Goal: Transaction & Acquisition: Purchase product/service

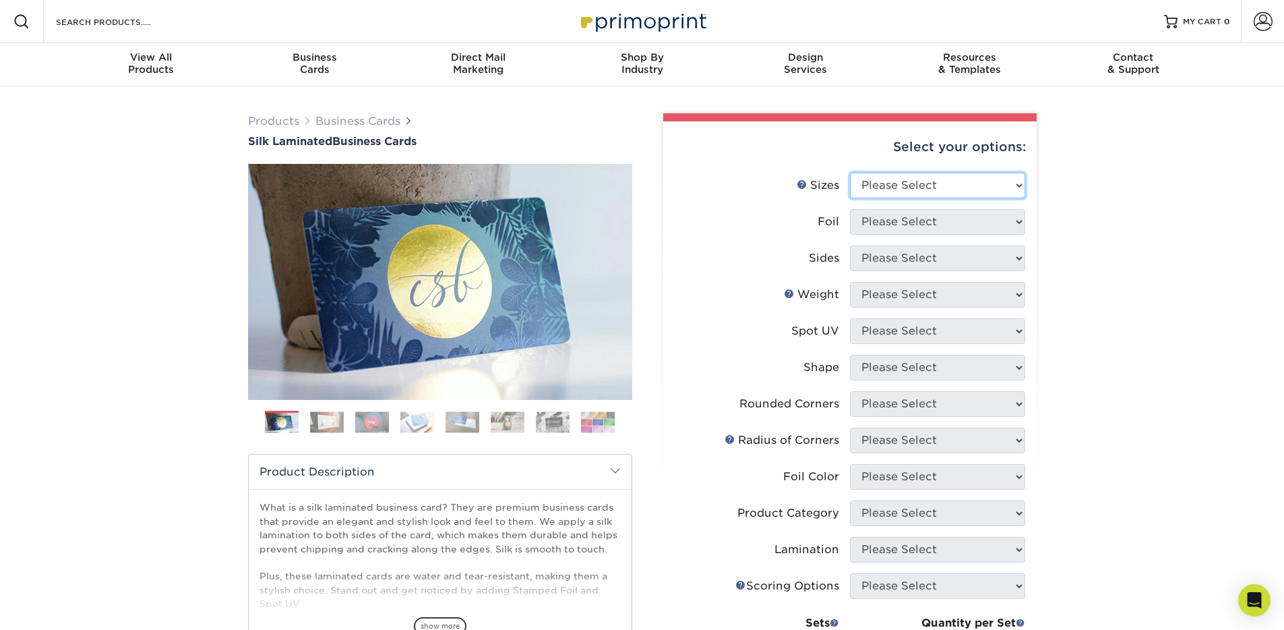
click at [917, 182] on select "Please Select 1.5" x 3.5" - Mini 1.75" x 3.5" - Mini 2" x 2" - Square 2" x 3" -…" at bounding box center [937, 186] width 175 height 26
select select "2.12x3.38"
click at [850, 173] on select "Please Select 1.5" x 3.5" - Mini 1.75" x 3.5" - Mini 2" x 2" - Square 2" x 3" -…" at bounding box center [937, 186] width 175 height 26
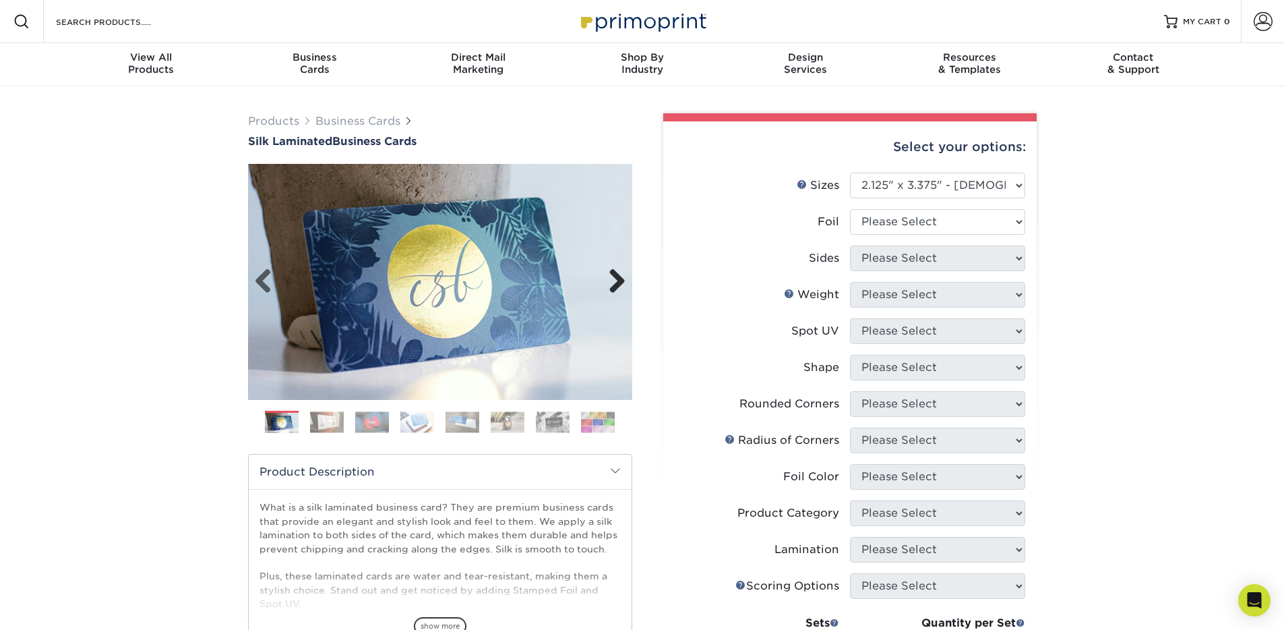
click at [615, 278] on link "Next" at bounding box center [612, 281] width 27 height 27
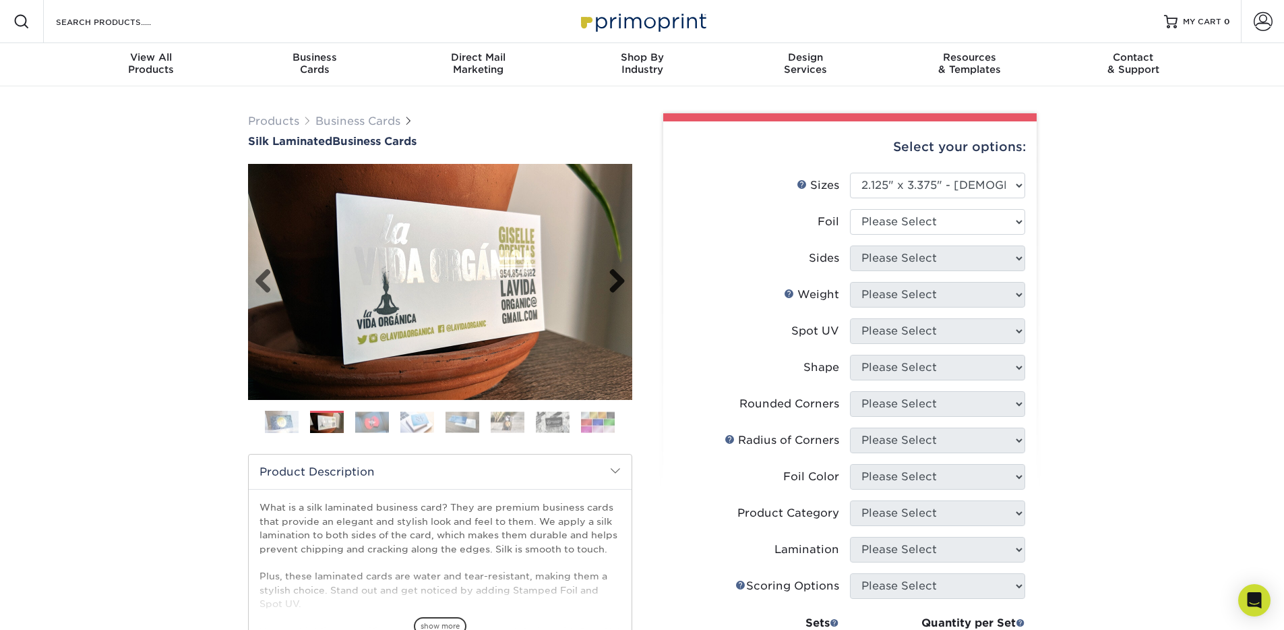
click at [615, 278] on link "Next" at bounding box center [612, 281] width 27 height 27
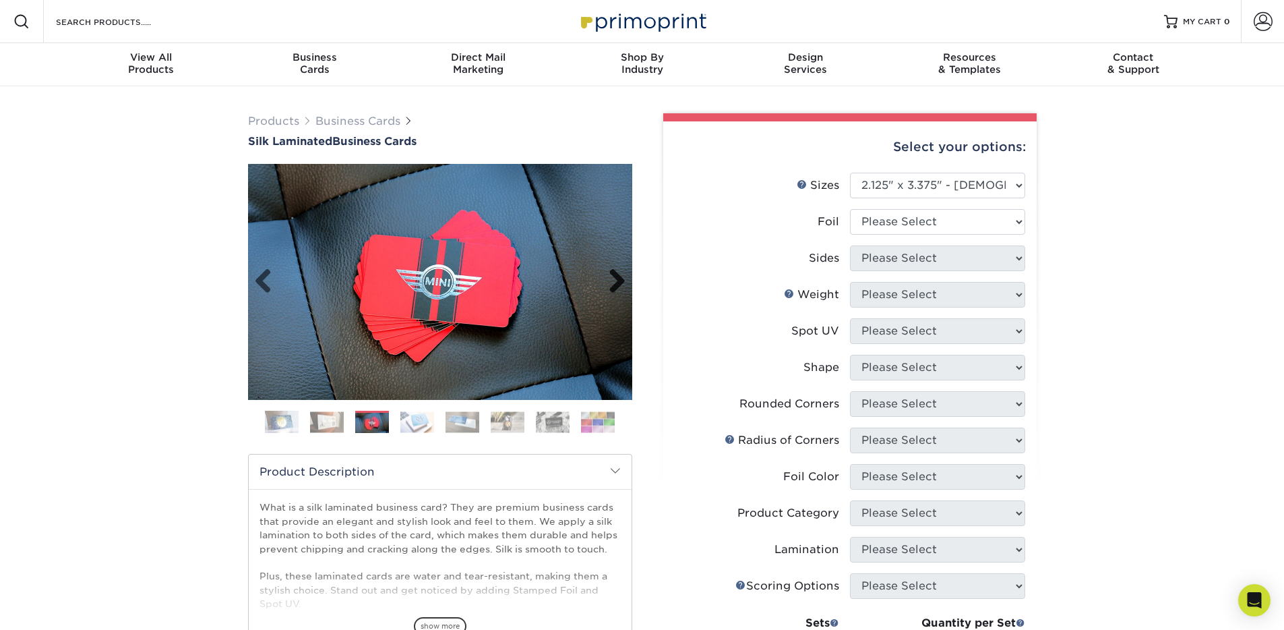
click at [615, 278] on link "Next" at bounding box center [612, 281] width 27 height 27
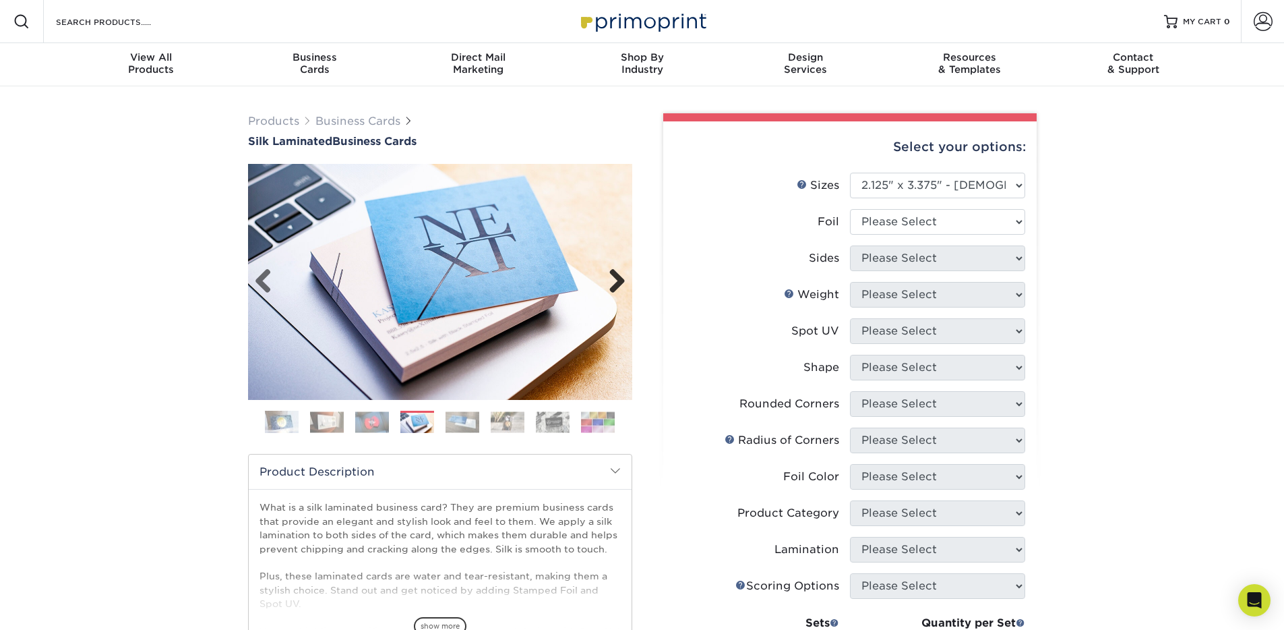
click at [615, 278] on link "Next" at bounding box center [612, 281] width 27 height 27
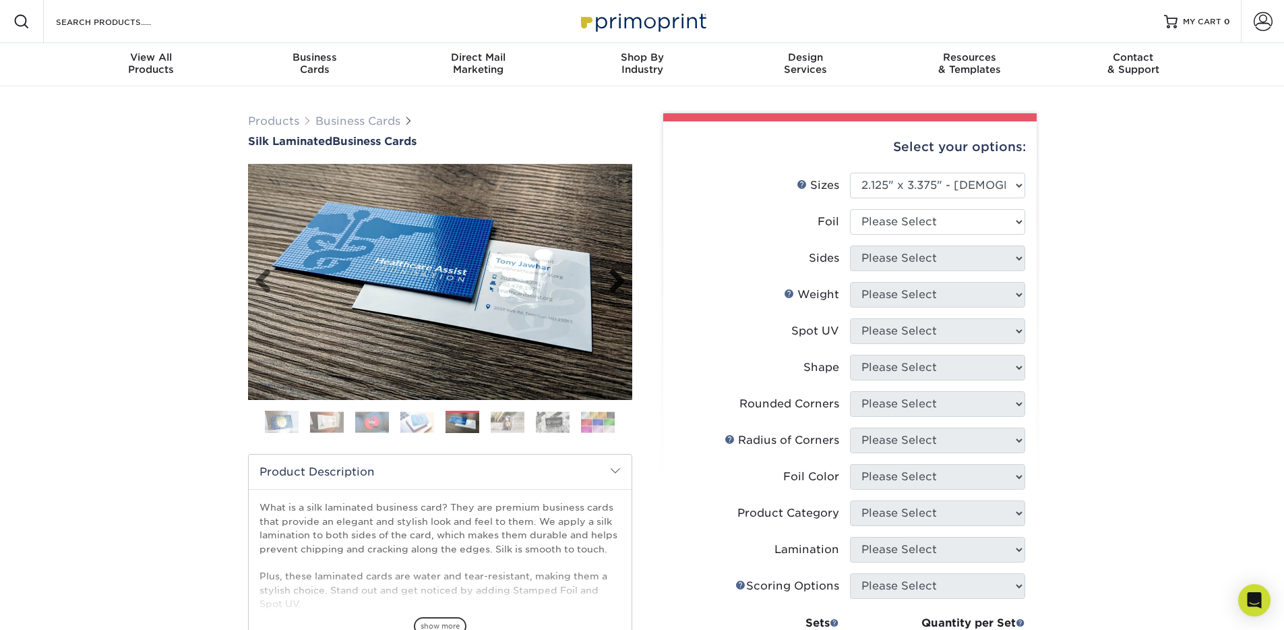
click at [615, 278] on link "Next" at bounding box center [612, 281] width 27 height 27
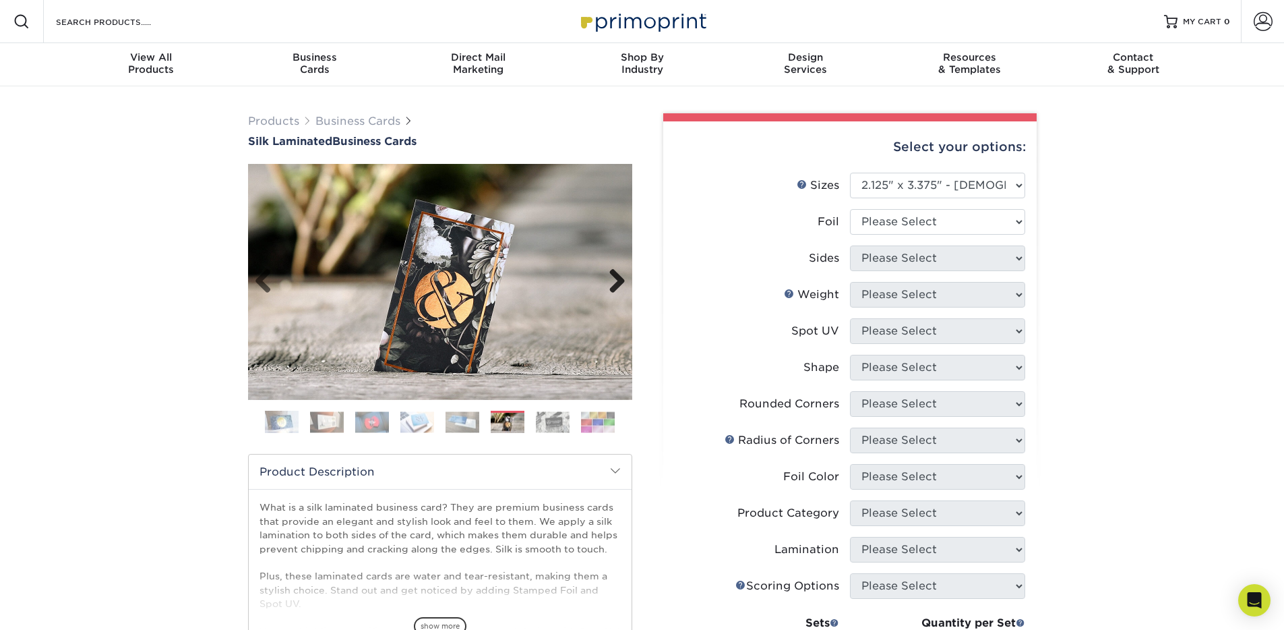
click at [615, 278] on link "Next" at bounding box center [612, 281] width 27 height 27
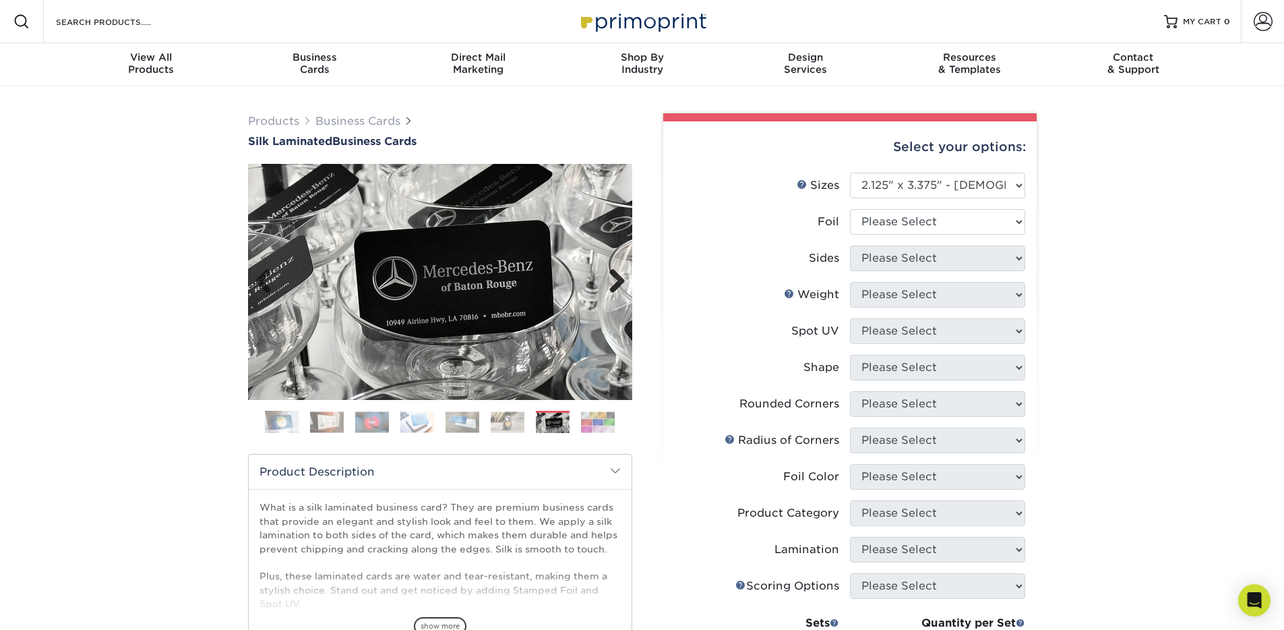
click at [615, 278] on link "Next" at bounding box center [612, 281] width 27 height 27
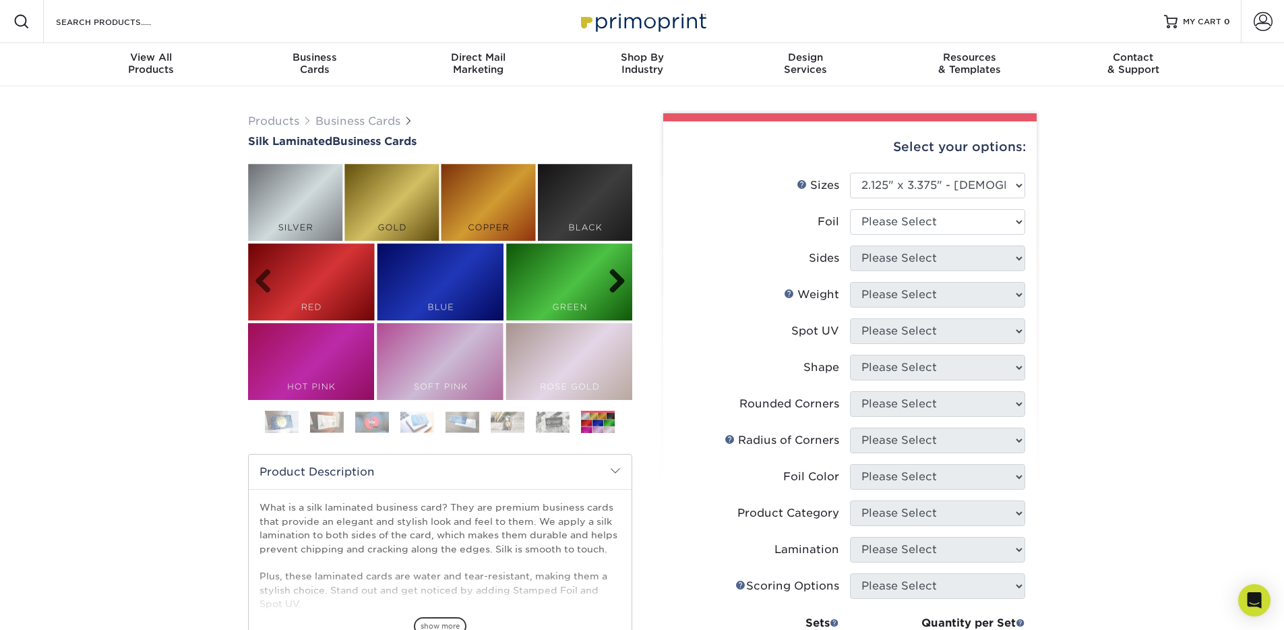
click at [615, 278] on link "Next" at bounding box center [612, 281] width 27 height 27
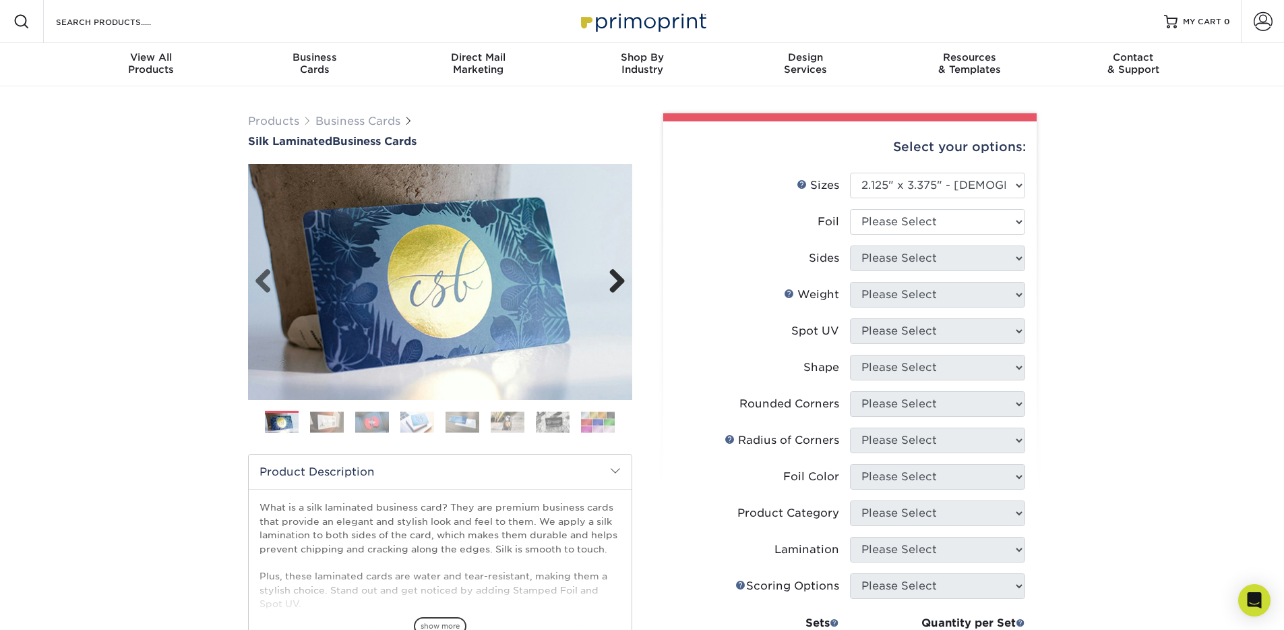
click at [615, 278] on link "Next" at bounding box center [612, 281] width 27 height 27
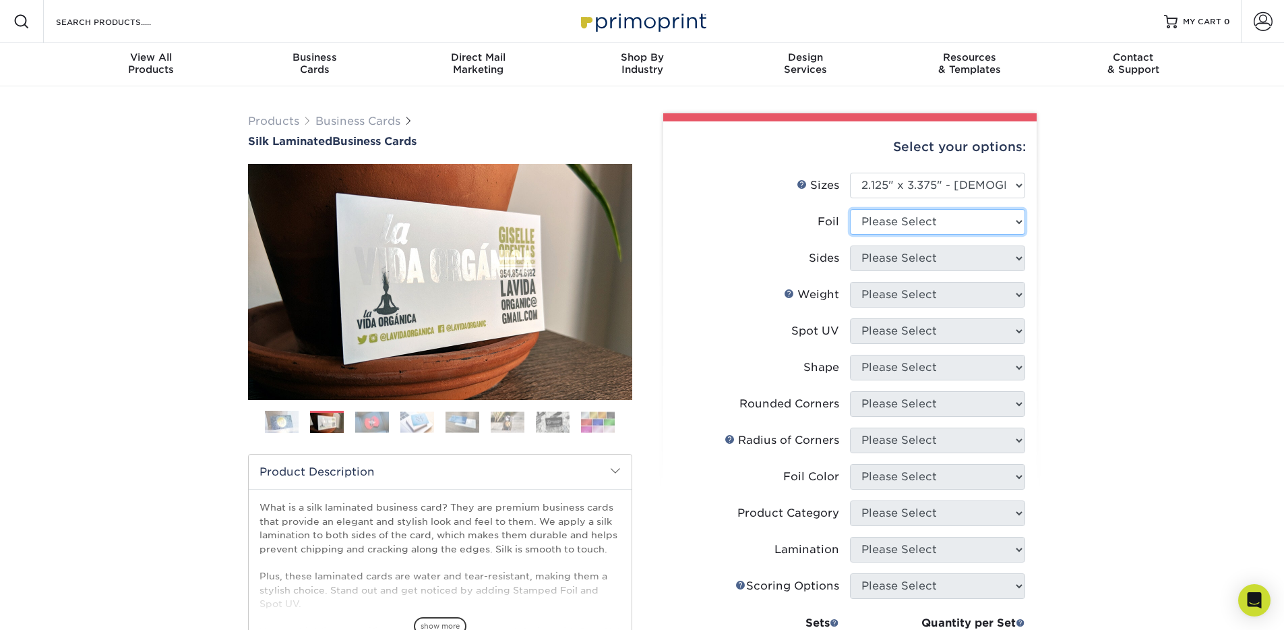
click at [981, 222] on select "Please Select No Yes" at bounding box center [937, 222] width 175 height 26
select select "0"
click at [850, 209] on select "Please Select No Yes" at bounding box center [937, 222] width 175 height 26
click at [933, 257] on select "Please Select Print Both Sides Print Front Only" at bounding box center [937, 258] width 175 height 26
select select "13abbda7-1d64-4f25-8bb2-c179b224825d"
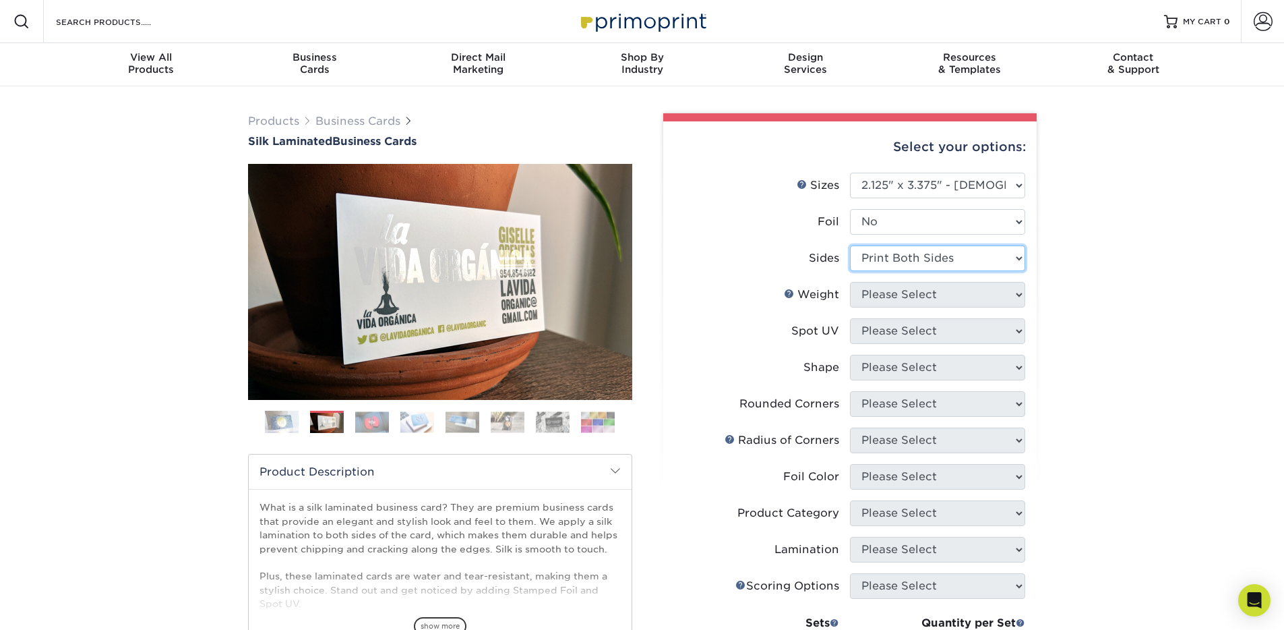
click at [850, 245] on select "Please Select Print Both Sides Print Front Only" at bounding box center [937, 258] width 175 height 26
click at [925, 297] on select "Please Select 16PT" at bounding box center [937, 295] width 175 height 26
select select "16PT"
click at [850, 282] on select "Please Select 16PT" at bounding box center [937, 295] width 175 height 26
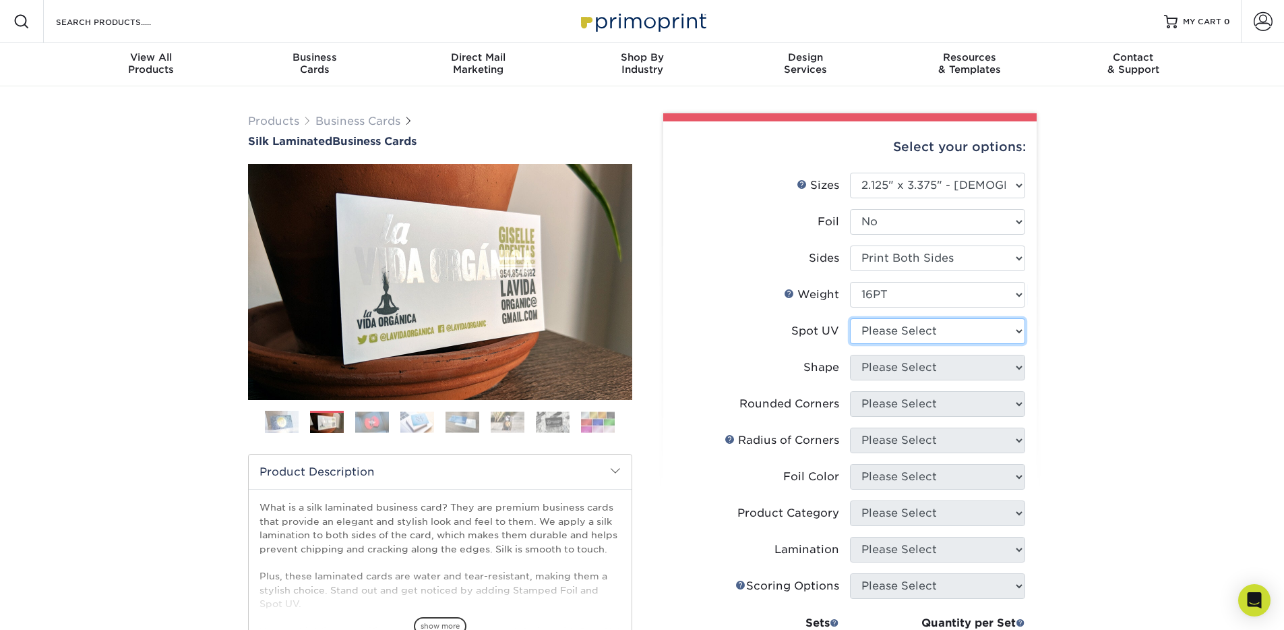
click at [872, 337] on select "Please Select No Spot UV Front and Back (Both Sides) Front Only Back Only" at bounding box center [937, 331] width 175 height 26
select select "3"
click at [850, 318] on select "Please Select No Spot UV Front and Back (Both Sides) Front Only Back Only" at bounding box center [937, 331] width 175 height 26
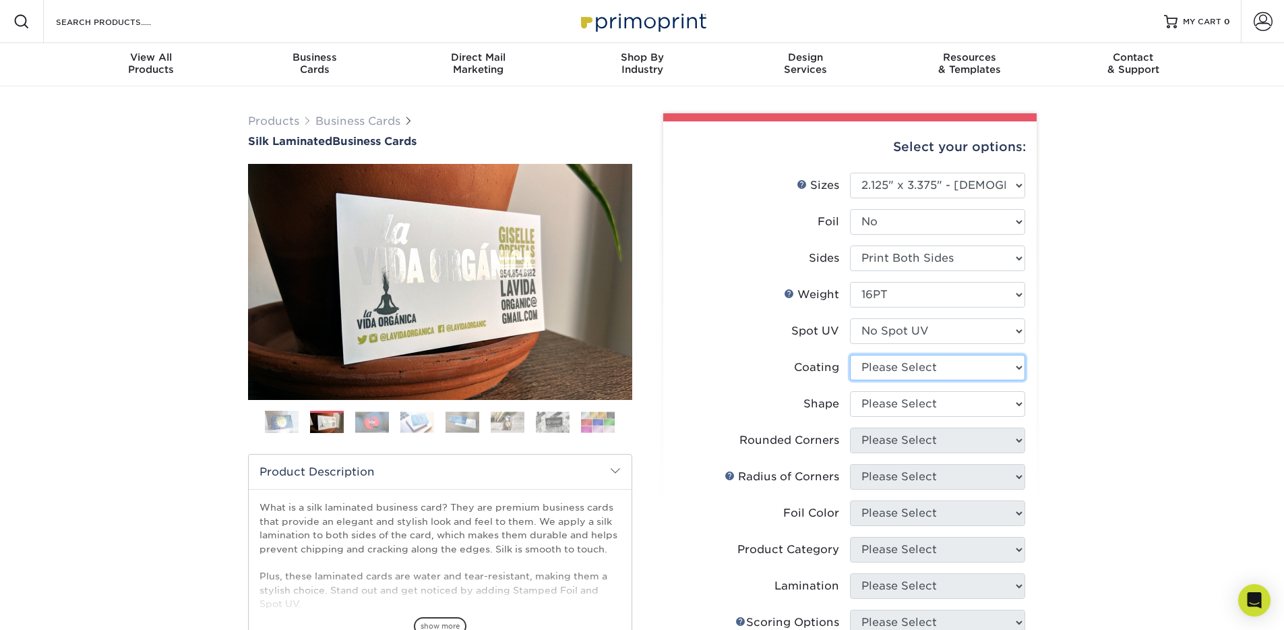
click at [953, 375] on select at bounding box center [937, 368] width 175 height 26
select select "3e7618de-abca-4bda-9f97-8b9129e913d8"
click at [850, 355] on select at bounding box center [937, 368] width 175 height 26
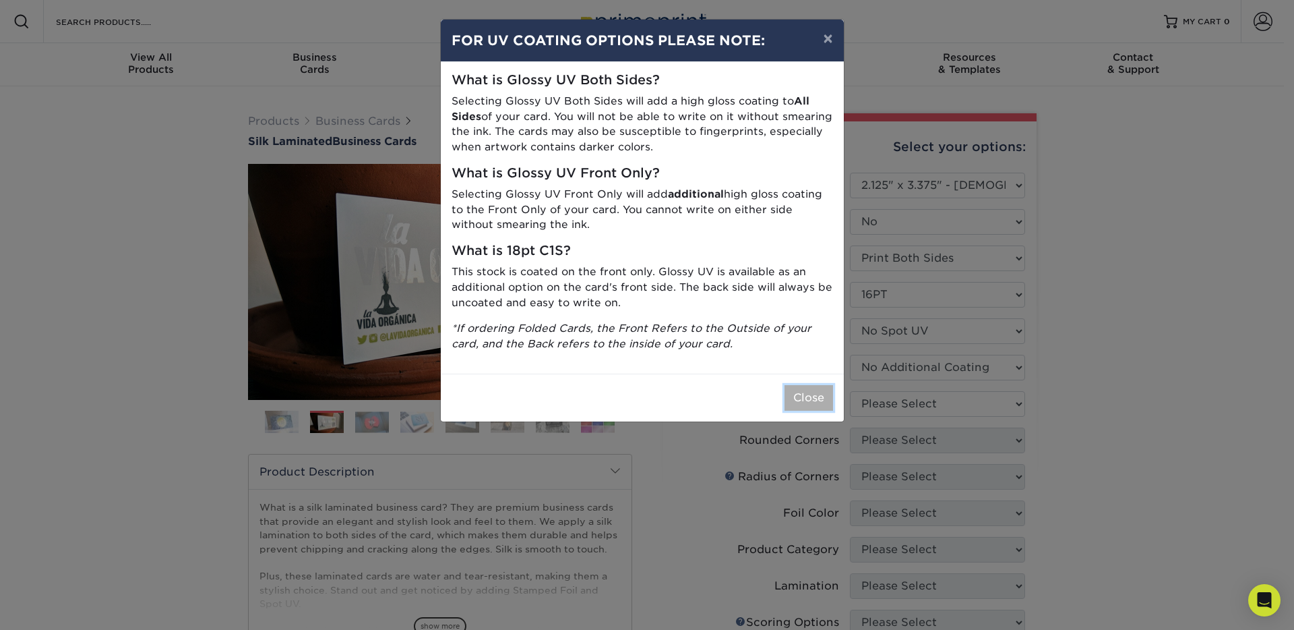
click at [813, 395] on button "Close" at bounding box center [809, 398] width 49 height 26
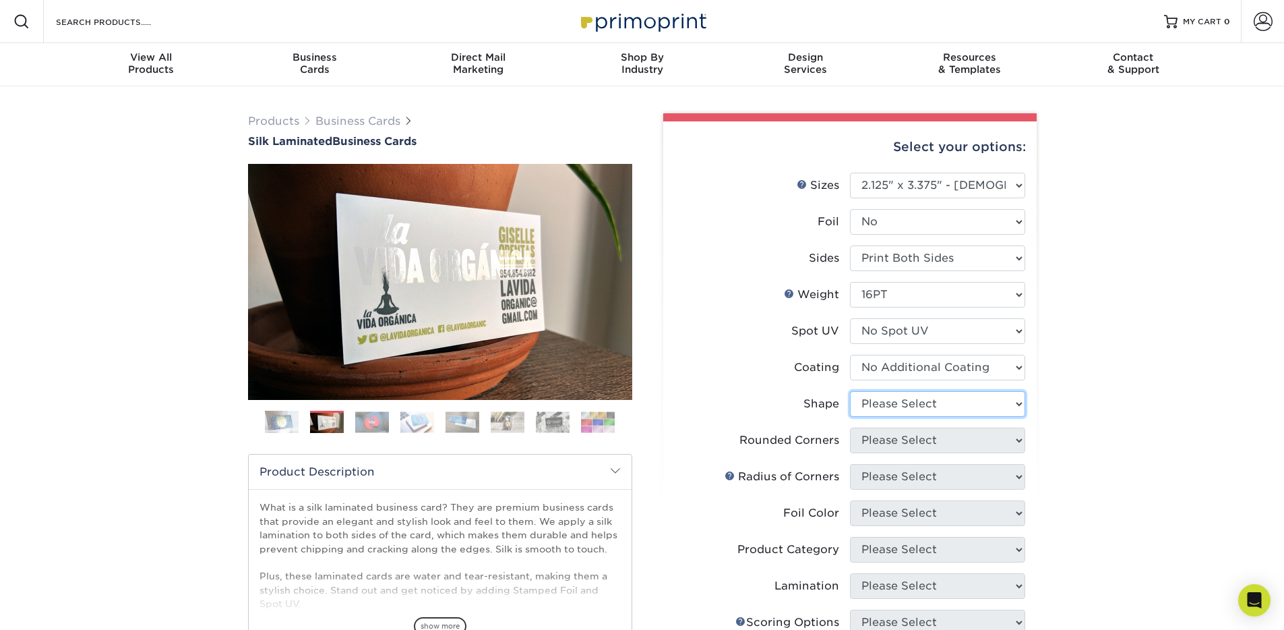
click at [890, 409] on select "Please Select Standard" at bounding box center [937, 404] width 175 height 26
select select "standard"
click at [850, 391] on select "Please Select Standard" at bounding box center [937, 404] width 175 height 26
click at [921, 404] on select "Please Select Standard" at bounding box center [937, 404] width 175 height 26
click at [850, 391] on select "Please Select Standard" at bounding box center [937, 404] width 175 height 26
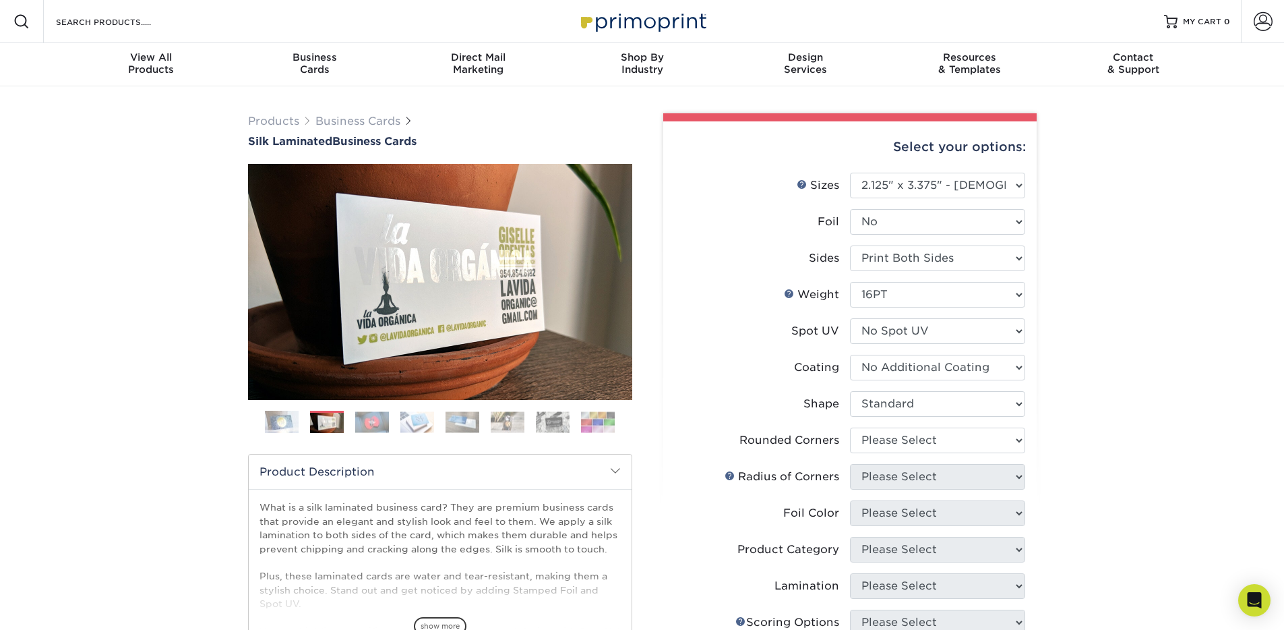
click at [708, 379] on label "Coating" at bounding box center [762, 368] width 175 height 26
click at [955, 188] on select "Please Select 1.5" x 3.5" - Mini 1.75" x 3.5" - Mini 2" x 2" - Square 2" x 3" -…" at bounding box center [937, 186] width 175 height 26
select select "2.00x3.50"
click at [850, 173] on select "Please Select 1.5" x 3.5" - Mini 1.75" x 3.5" - Mini 2" x 2" - Square 2" x 3" -…" at bounding box center [937, 186] width 175 height 26
select select "-1"
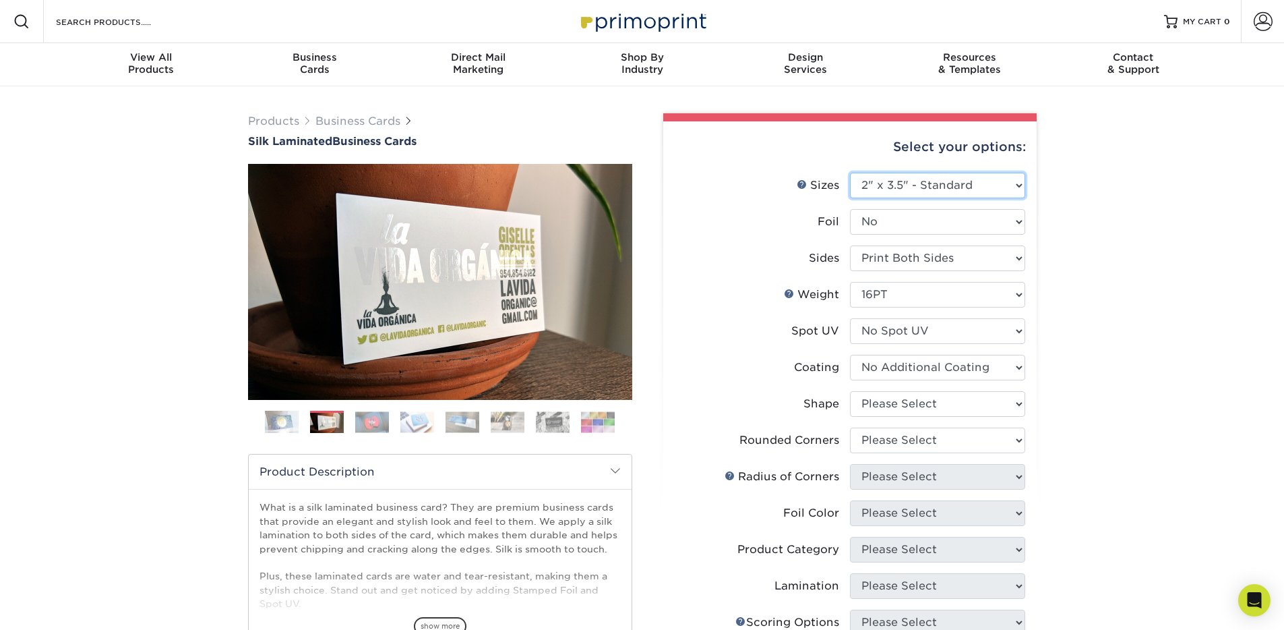
select select "-1"
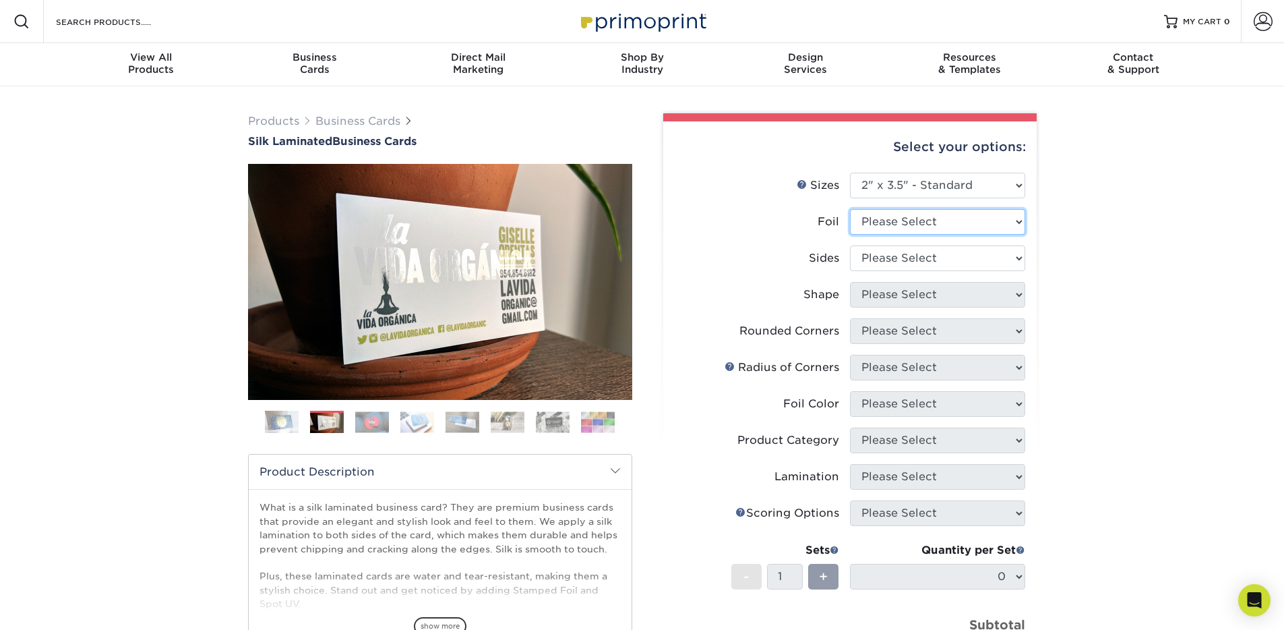
click at [949, 212] on select "Please Select Yes No" at bounding box center [937, 222] width 175 height 26
select select "0"
click at [850, 209] on select "Please Select Yes No" at bounding box center [937, 222] width 175 height 26
click at [949, 255] on select "Please Select Print Both Sides Print Both Sides - Foil Both Sides Print Both Si…" at bounding box center [937, 258] width 175 height 26
select select "13abbda7-1d64-4f25-8bb2-c179b224825d"
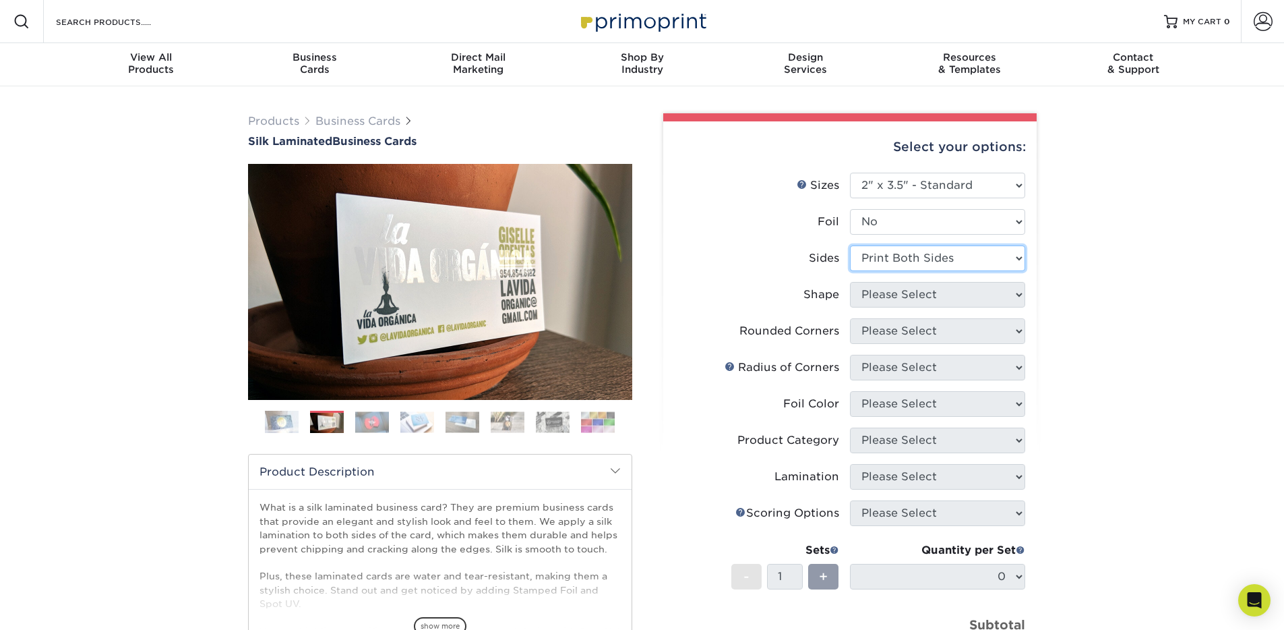
click at [850, 245] on select "Please Select Print Both Sides Print Front Only" at bounding box center [937, 258] width 175 height 26
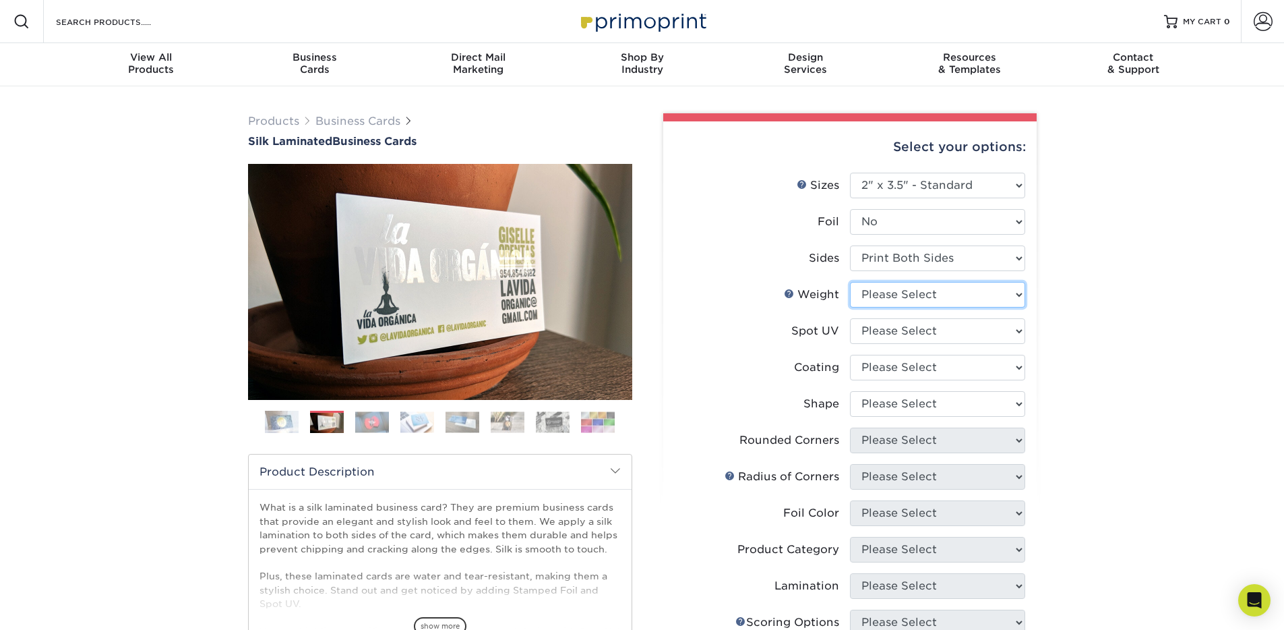
click at [932, 298] on select "Please Select 16PT" at bounding box center [937, 295] width 175 height 26
select select "16PT"
click at [850, 282] on select "Please Select 16PT" at bounding box center [937, 295] width 175 height 26
click at [938, 324] on select "Please Select No Spot UV Front and Back (Both Sides) Front Only Back Only" at bounding box center [937, 331] width 175 height 26
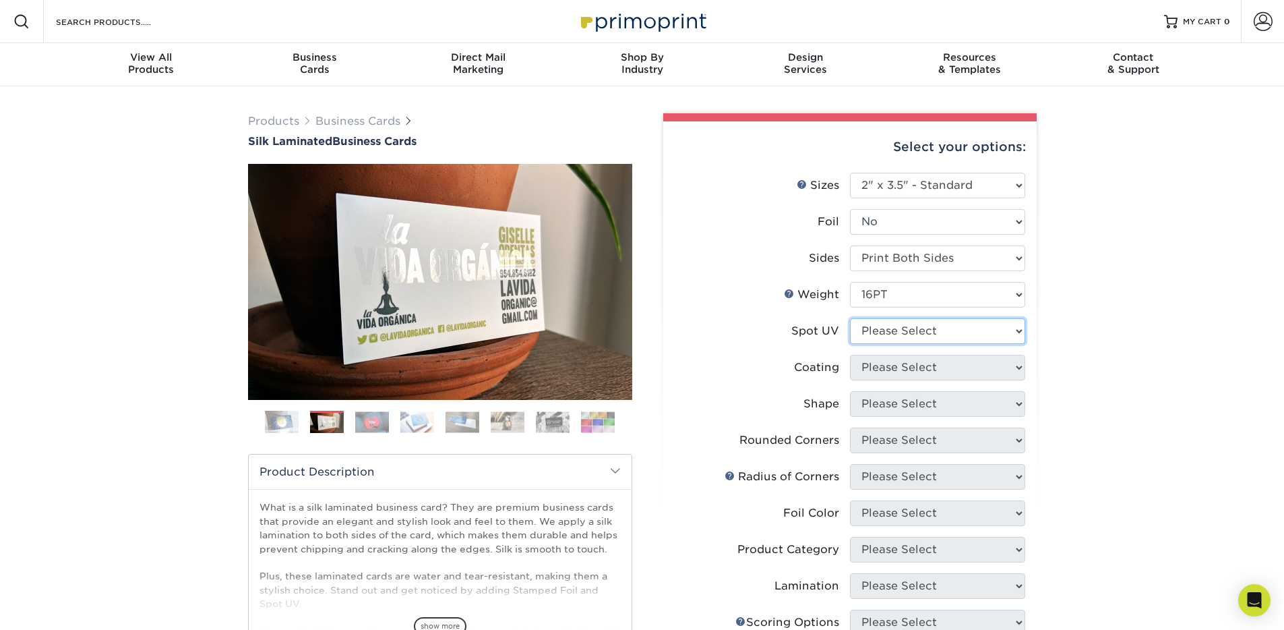
select select "1"
click at [850, 318] on select "Please Select No Spot UV Front and Back (Both Sides) Front Only Back Only" at bounding box center [937, 331] width 175 height 26
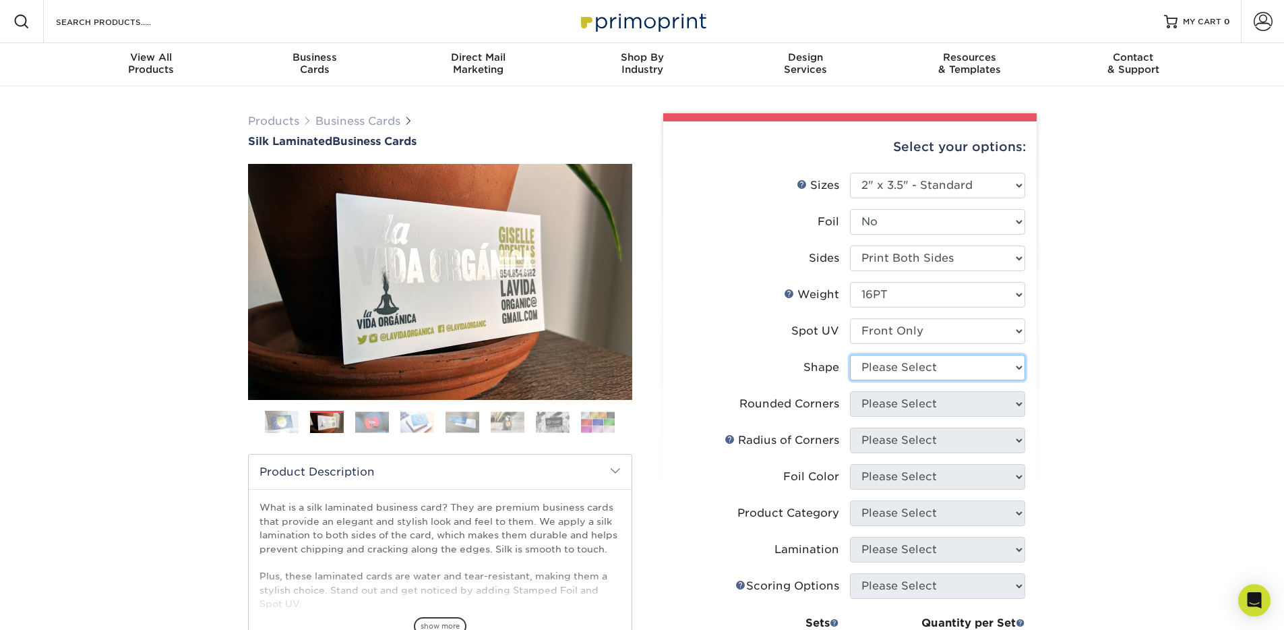
click at [940, 368] on select "Please Select Standard" at bounding box center [937, 368] width 175 height 26
select select "standard"
click at [850, 355] on select "Please Select Standard" at bounding box center [937, 368] width 175 height 26
click at [924, 412] on select "Please Select Yes - Round 2 Corners Yes - Round 4 Corners No" at bounding box center [937, 404] width 175 height 26
select select "7672df9e-0e0a-464d-8e1f-920c575e4da3"
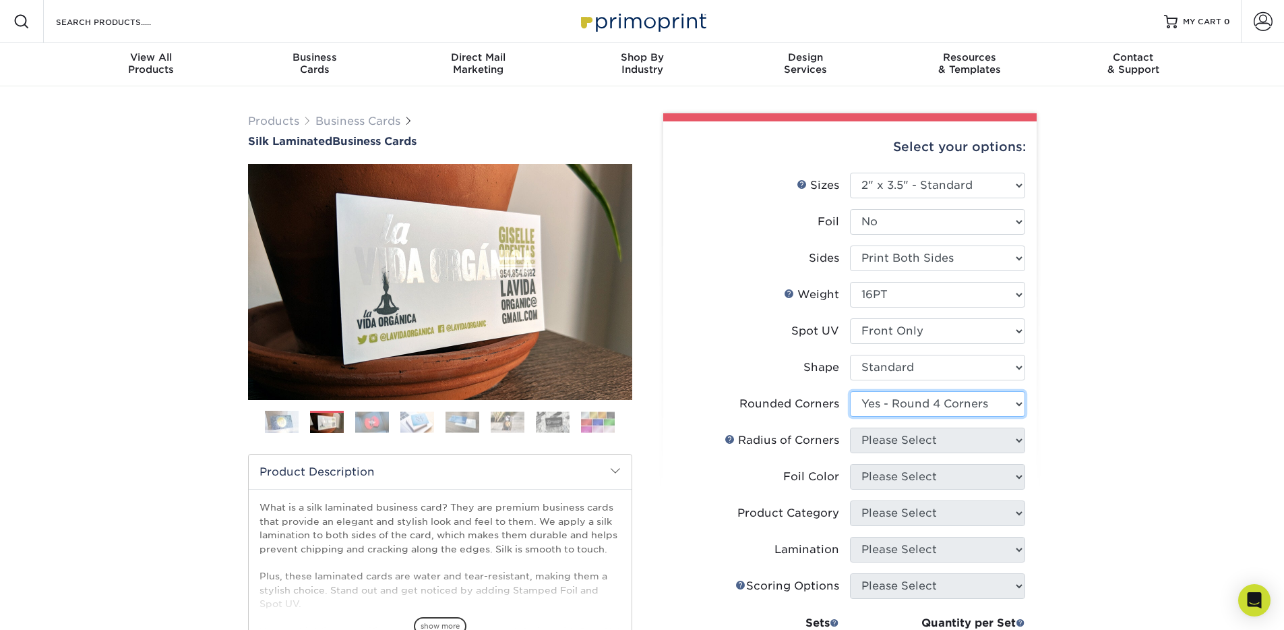
click at [850, 391] on select "Please Select Yes - Round 2 Corners Yes - Round 4 Corners No" at bounding box center [937, 404] width 175 height 26
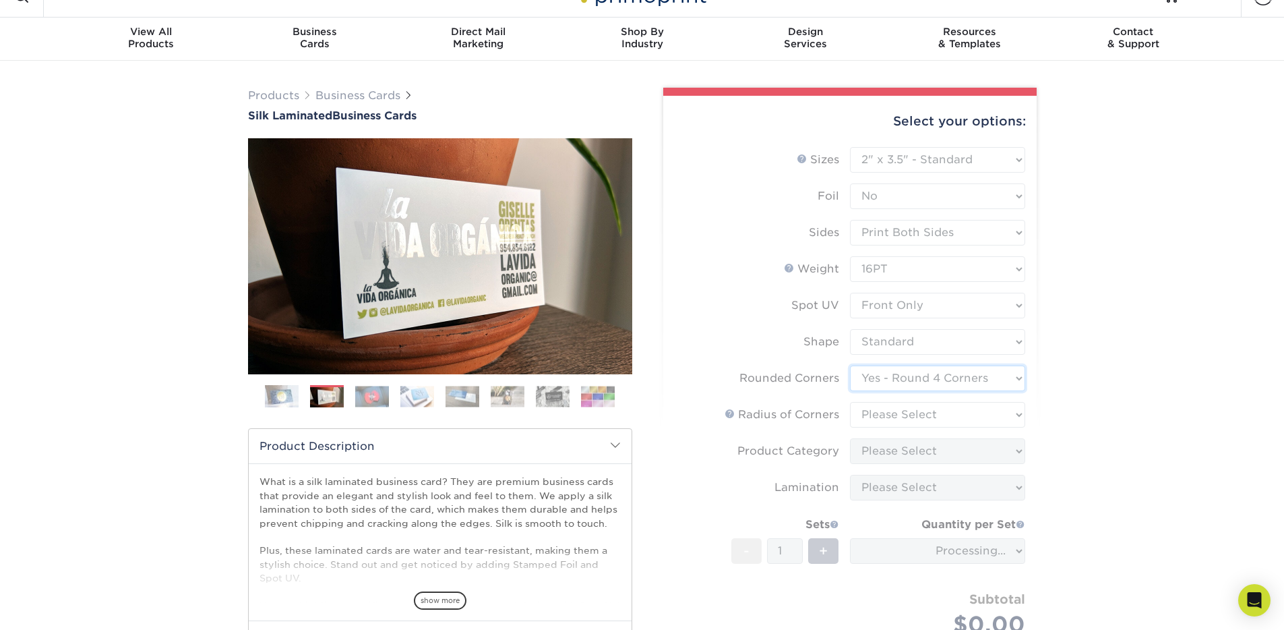
scroll to position [26, 0]
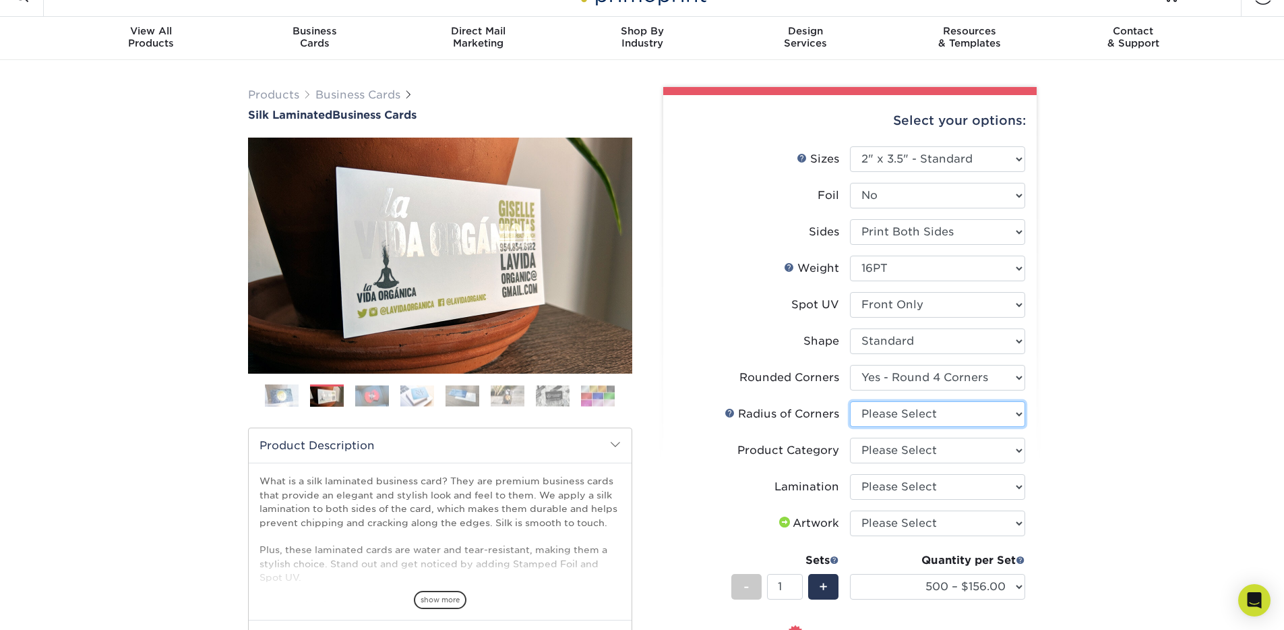
click at [918, 417] on select "Please Select Rounded 1/8" Rounded 1/4"" at bounding box center [937, 414] width 175 height 26
select select "589680c7-ee9a-431b-9d12-d7aeb1386a97"
click at [850, 401] on select "Please Select Rounded 1/8" Rounded 1/4"" at bounding box center [937, 414] width 175 height 26
click at [891, 452] on select "Please Select Business Cards" at bounding box center [937, 450] width 175 height 26
select select "3b5148f1-0588-4f88-a218-97bcfdce65c1"
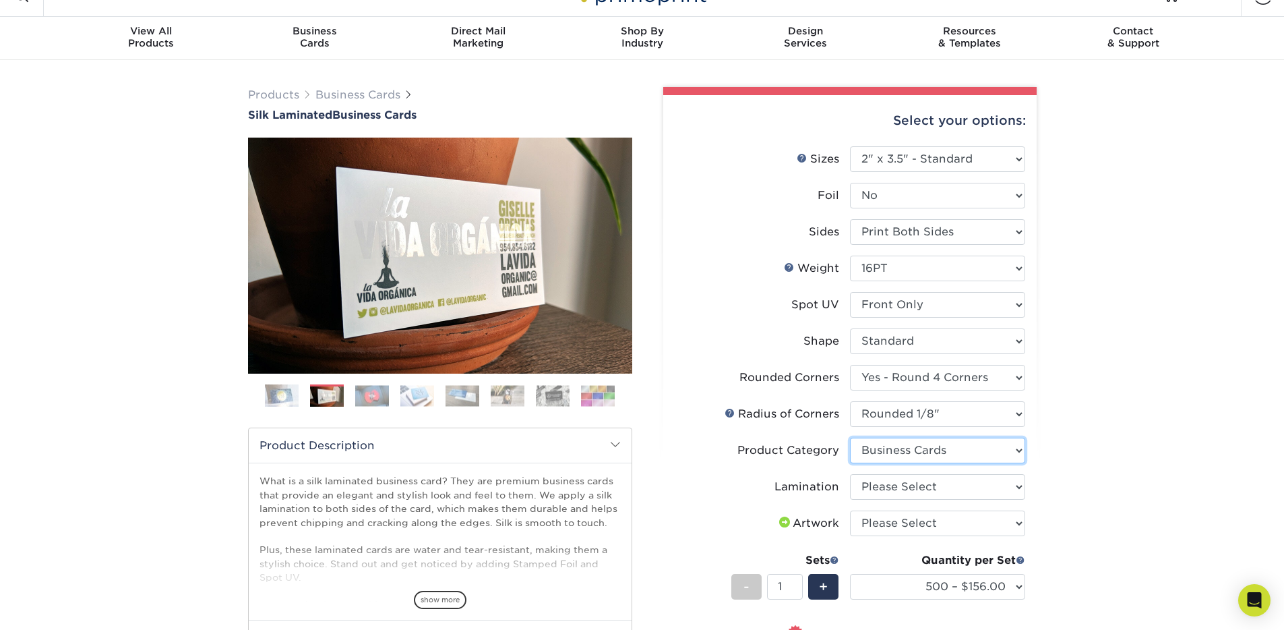
click at [850, 437] on select "Please Select Business Cards" at bounding box center [937, 450] width 175 height 26
click at [872, 501] on li "Lamination Please Select Silk" at bounding box center [850, 492] width 351 height 36
click at [874, 497] on select "Please Select Silk" at bounding box center [937, 487] width 175 height 26
select select "ccacb42f-45f7-42d3-bbd3-7c8421cf37f0"
click at [850, 474] on select "Please Select Silk" at bounding box center [937, 487] width 175 height 26
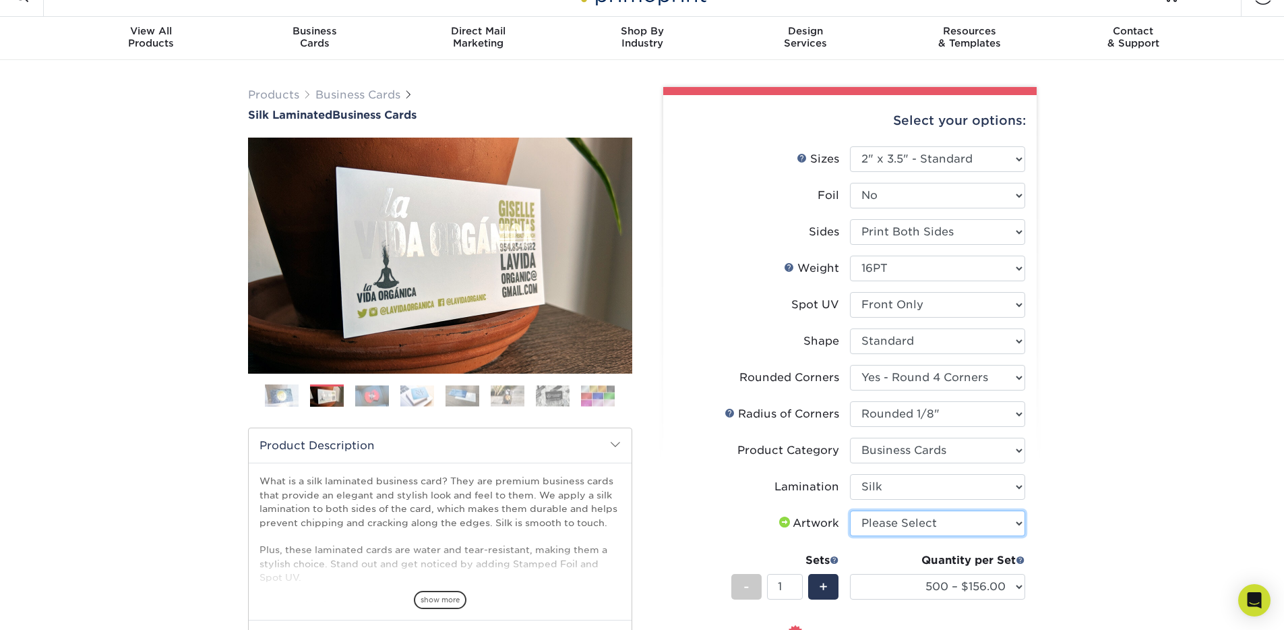
click at [907, 523] on select "Please Select I will upload files I need a design - $100" at bounding box center [937, 523] width 175 height 26
select select "upload"
click at [850, 510] on select "Please Select I will upload files I need a design - $100" at bounding box center [937, 523] width 175 height 26
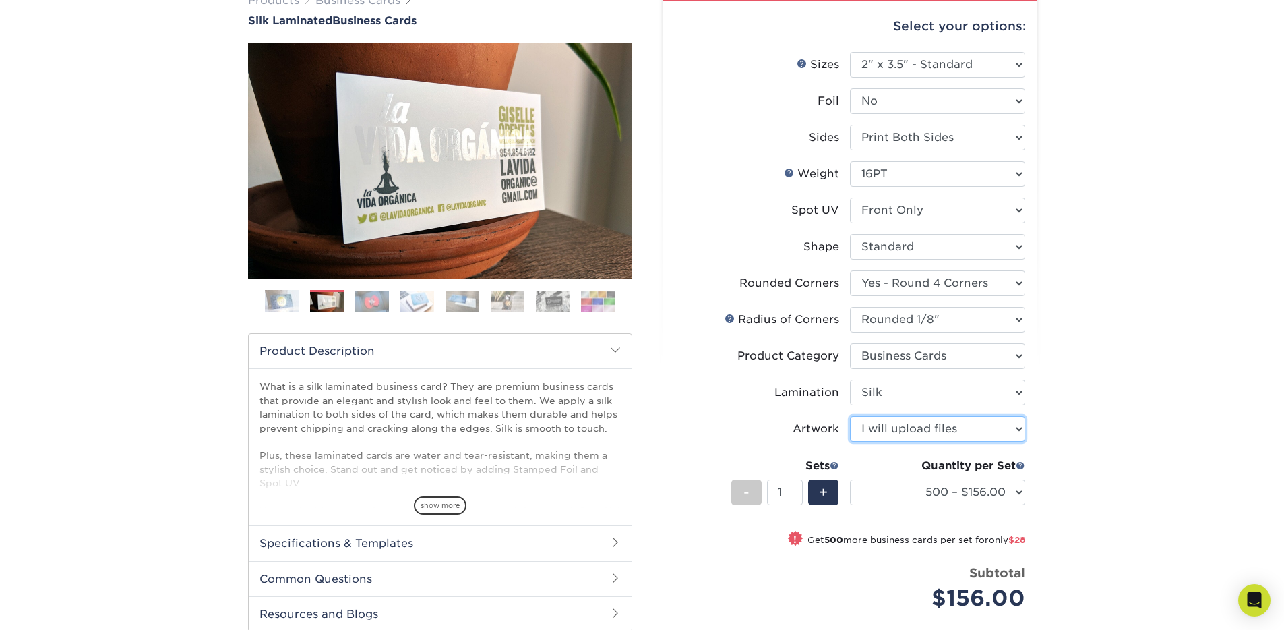
scroll to position [282, 0]
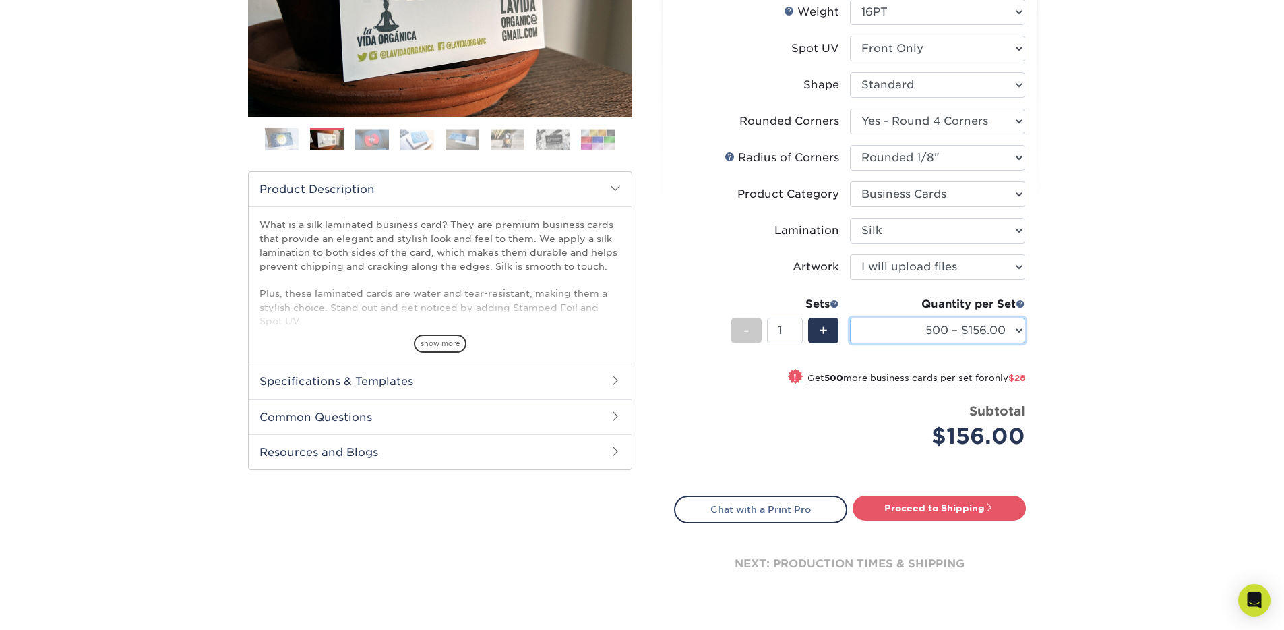
click at [1019, 328] on select "500 – $156.00 1000 – $184.00 2500 – $447.00 5000 – $754.00 10000 – $1375.00" at bounding box center [937, 331] width 175 height 26
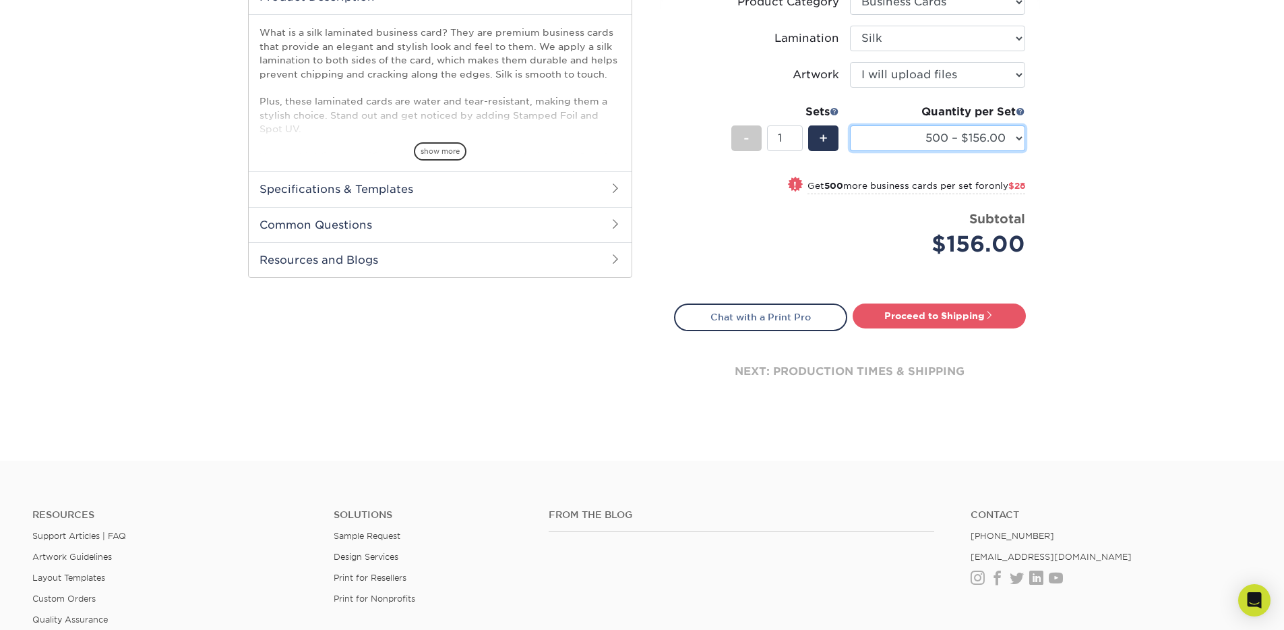
scroll to position [700, 0]
